Goal: Information Seeking & Learning: Learn about a topic

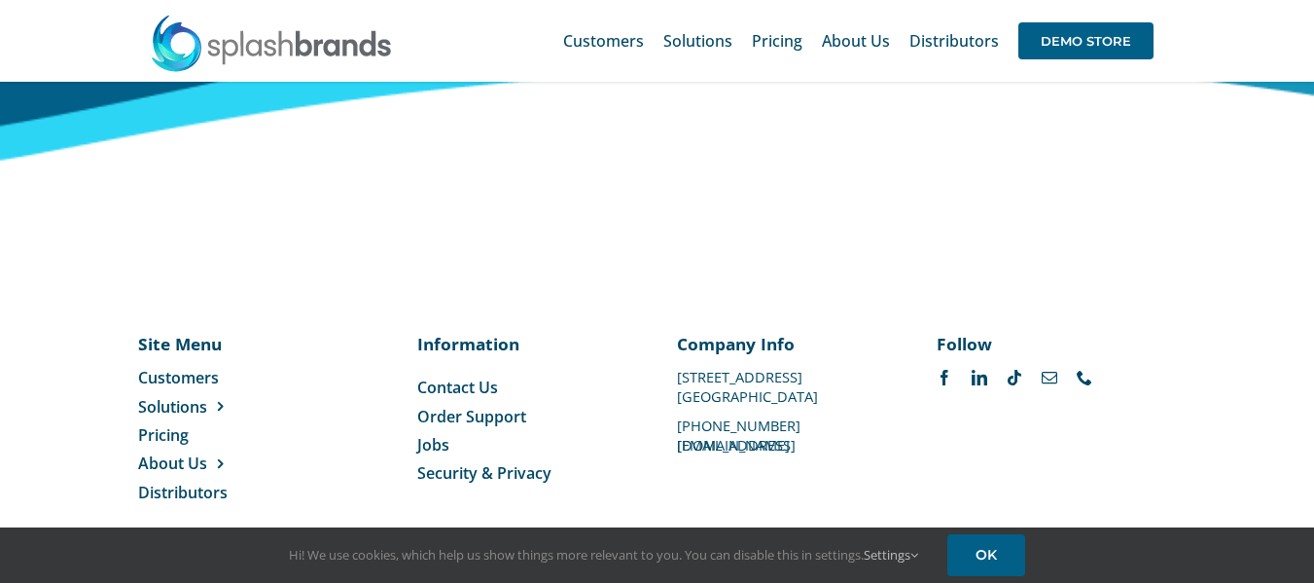
scroll to position [8257, 0]
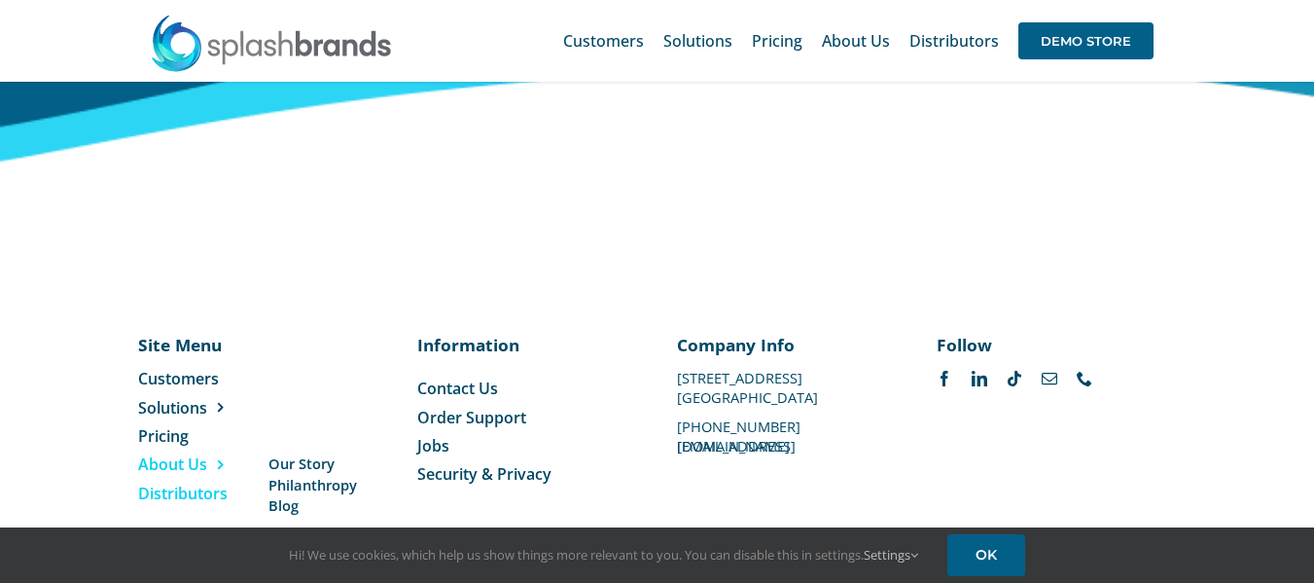
drag, startPoint x: 212, startPoint y: 464, endPoint x: 221, endPoint y: 450, distance: 16.2
click at [212, 483] on span "Distributors" at bounding box center [183, 493] width 90 height 21
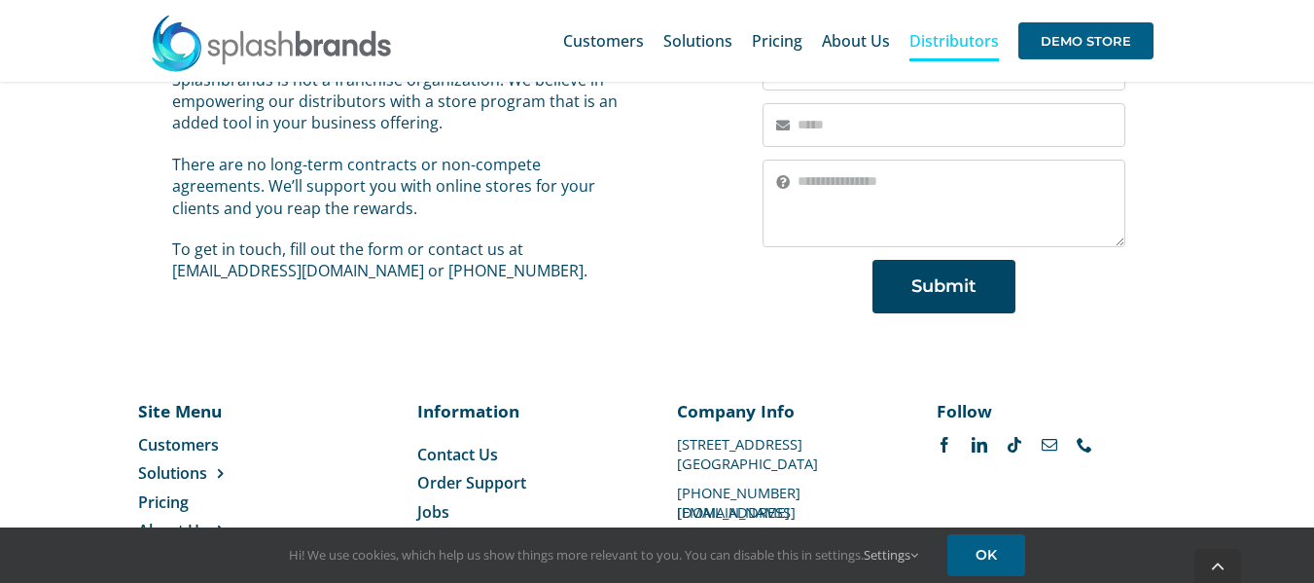
scroll to position [1597, 0]
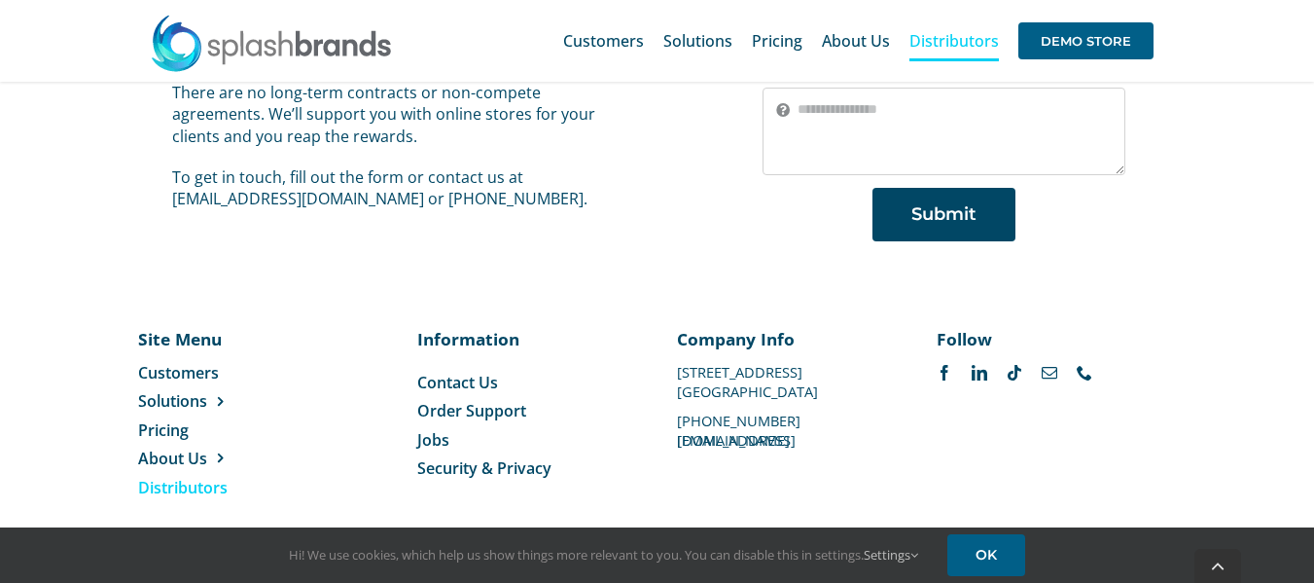
click at [211, 477] on span "Distributors" at bounding box center [183, 487] width 90 height 21
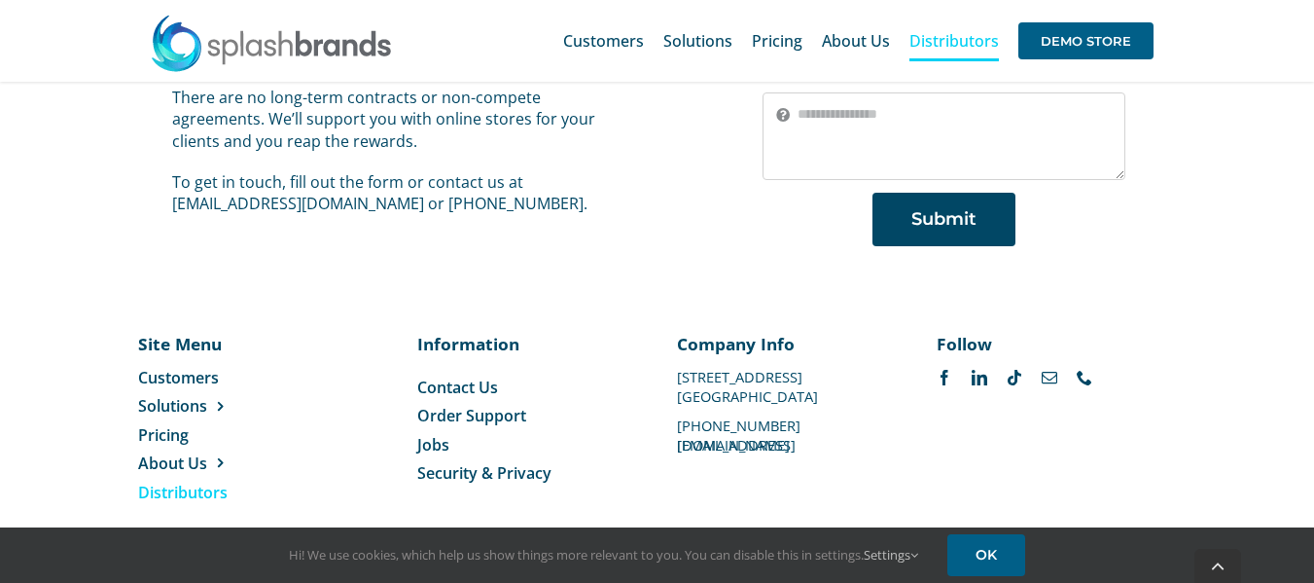
scroll to position [1597, 0]
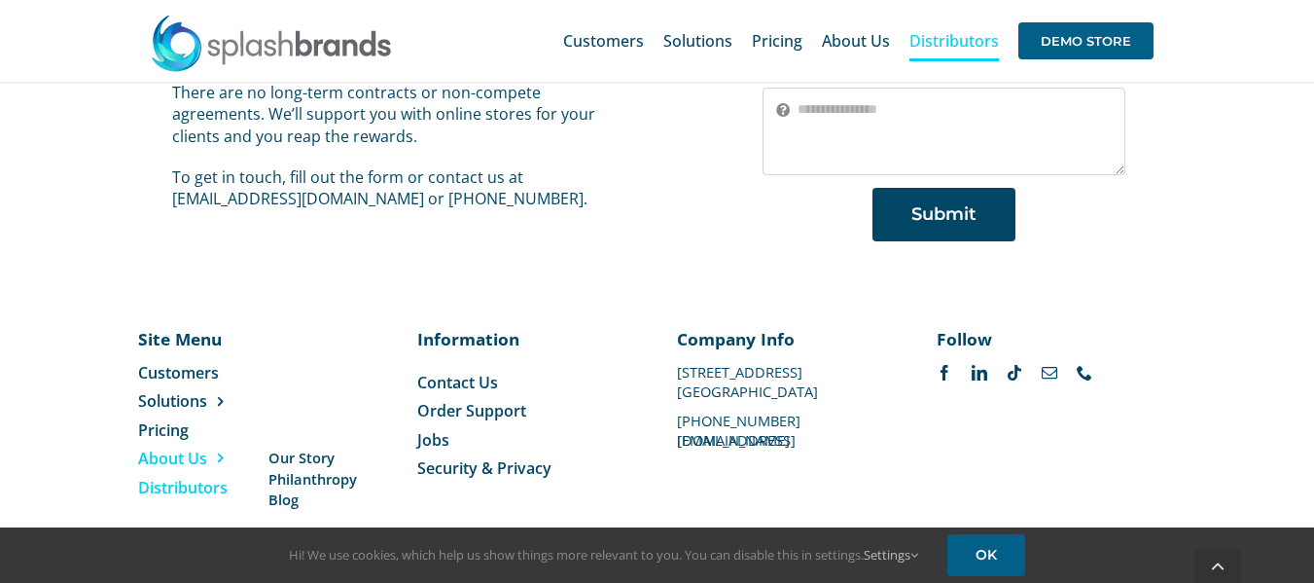
click at [197, 448] on span "About Us" at bounding box center [172, 458] width 69 height 21
click at [289, 489] on span "Blog" at bounding box center [284, 499] width 30 height 20
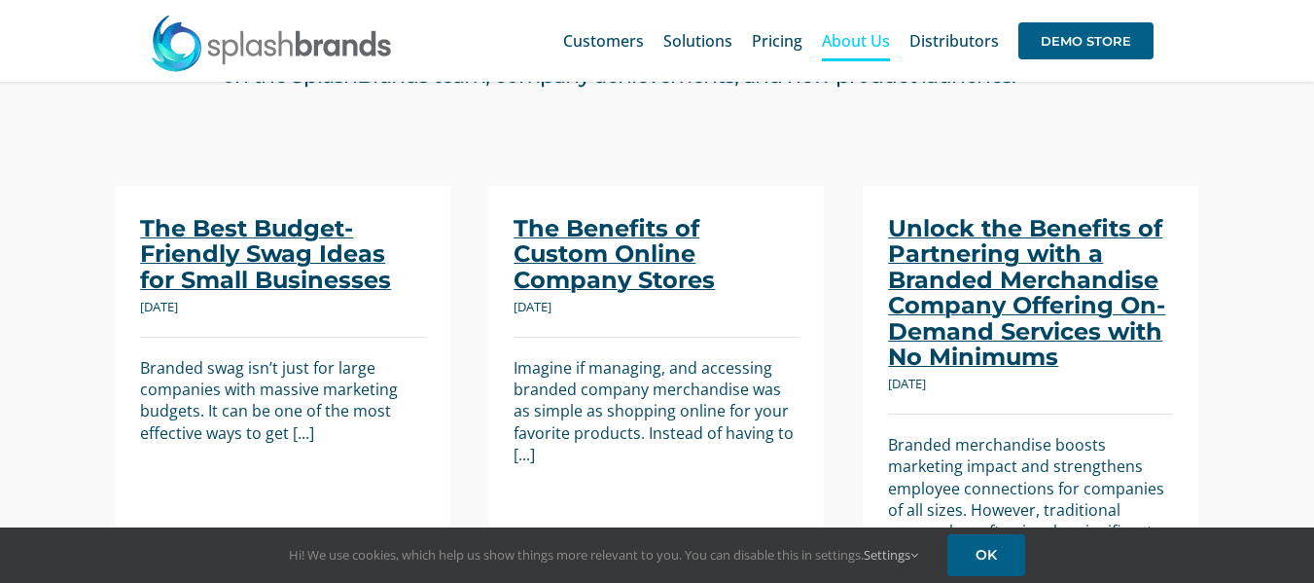
scroll to position [160, 0]
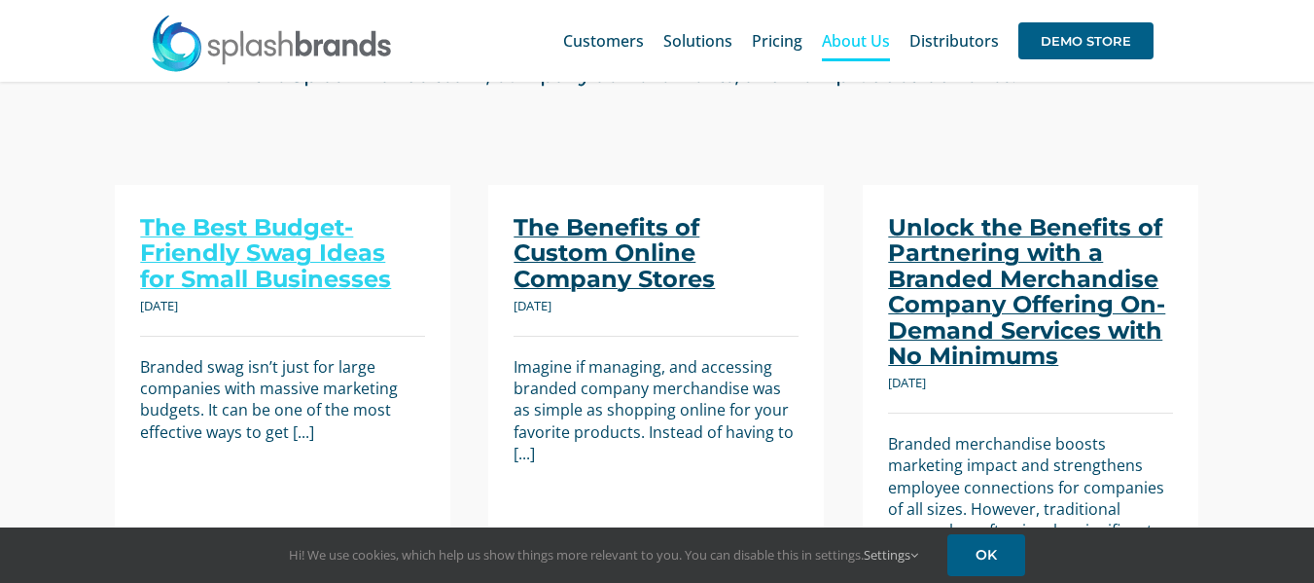
click at [260, 266] on link "The Best Budget-Friendly Swag Ideas for Small Businesses" at bounding box center [265, 253] width 251 height 80
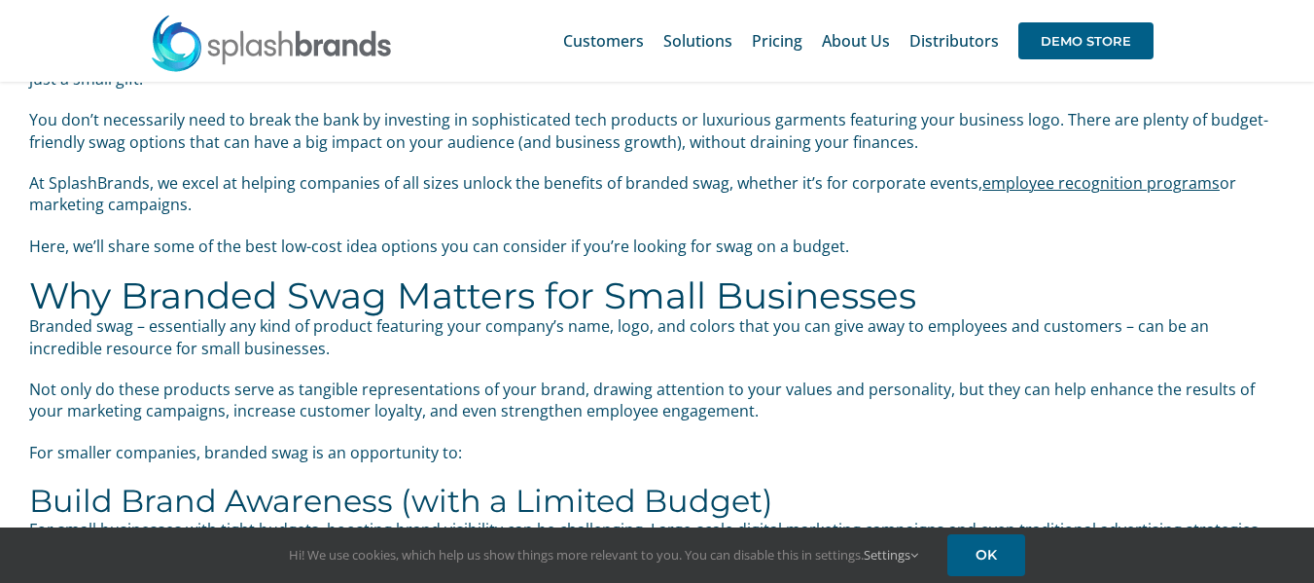
scroll to position [281, 0]
